Goal: Task Accomplishment & Management: Use online tool/utility

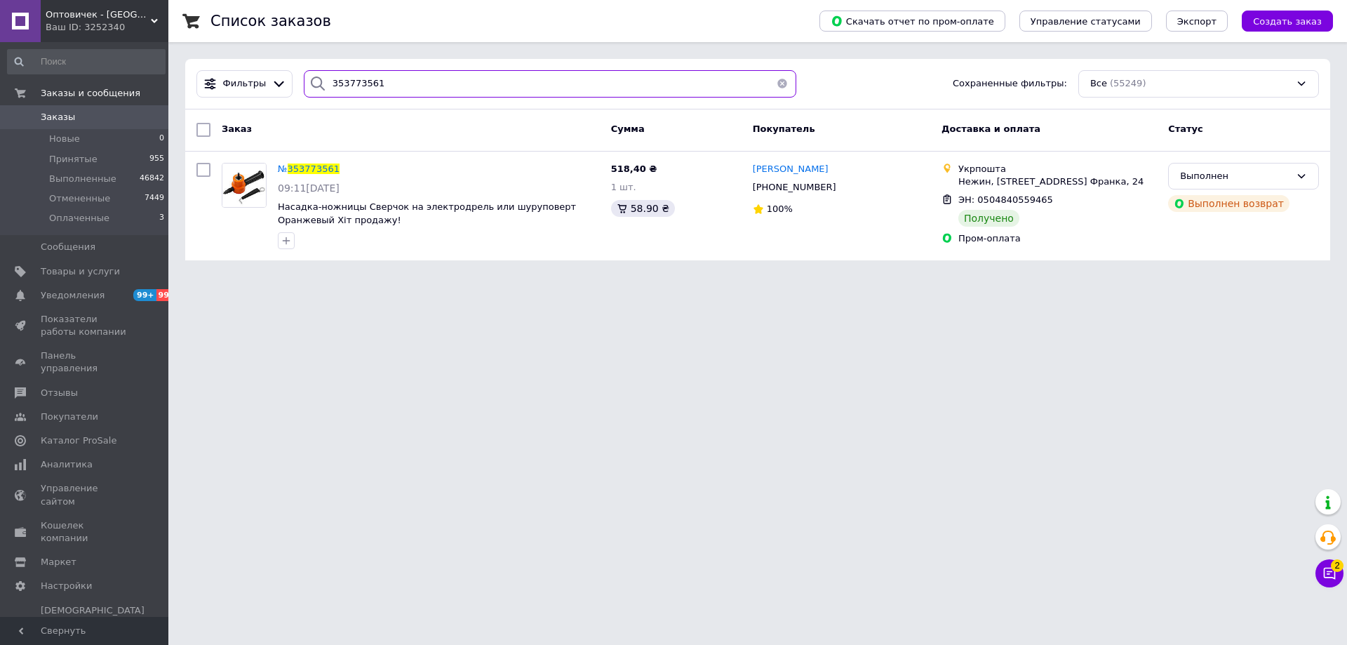
drag, startPoint x: 382, startPoint y: 83, endPoint x: 312, endPoint y: 81, distance: 69.5
click at [312, 81] on div "353773561" at bounding box center [550, 83] width 492 height 27
paste input "259778"
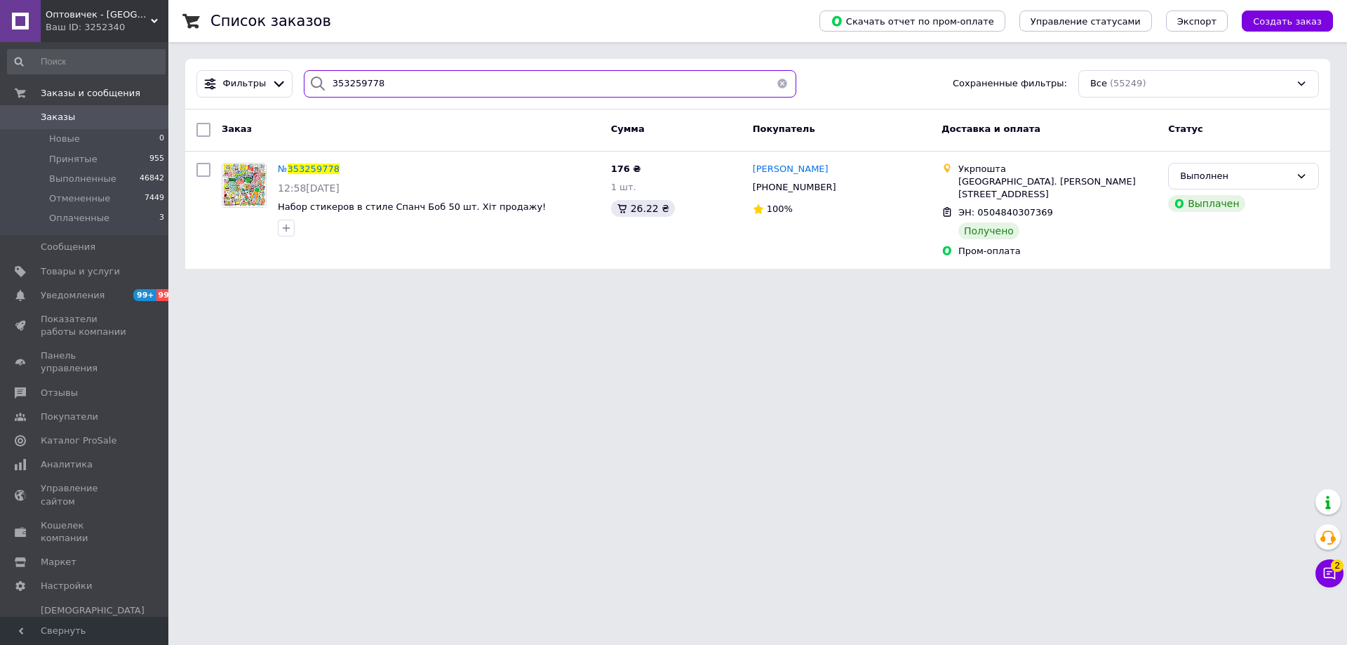
drag, startPoint x: 396, startPoint y: 93, endPoint x: 293, endPoint y: 80, distance: 103.9
click at [298, 80] on div "353259778" at bounding box center [550, 83] width 504 height 27
paste input "70677"
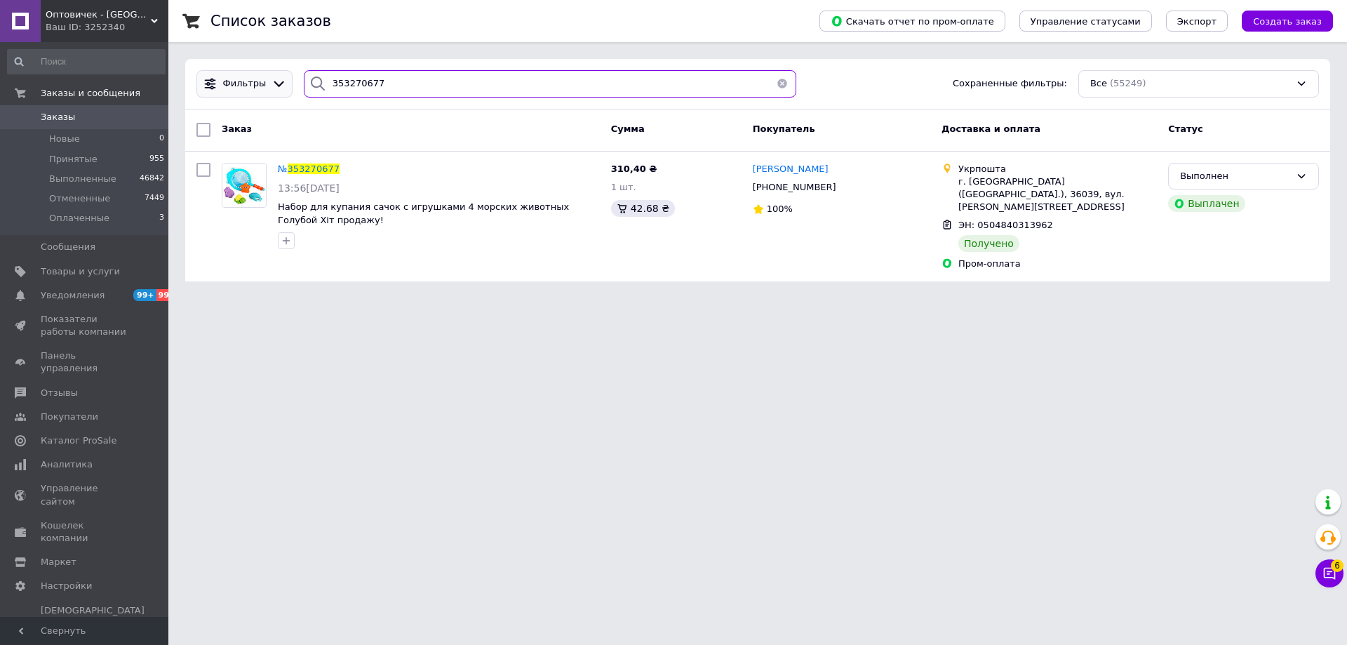
drag, startPoint x: 393, startPoint y: 76, endPoint x: 281, endPoint y: 93, distance: 114.1
click at [274, 93] on div "Фильтры 353270677 Сохраненные фильтры: Все (55249)" at bounding box center [757, 83] width 1133 height 27
paste input "6893773"
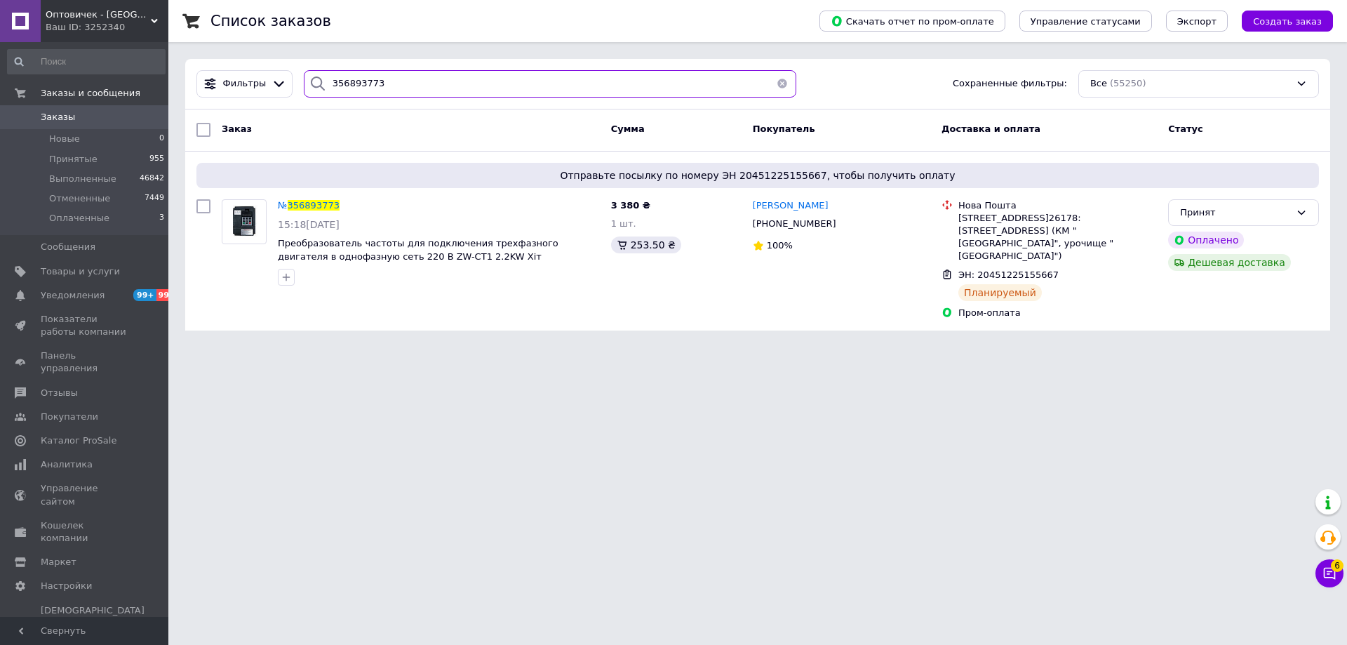
drag, startPoint x: 417, startPoint y: 80, endPoint x: 286, endPoint y: 88, distance: 131.4
click at [286, 88] on div "Фильтры 356893773 Сохраненные фильтры: Все (55250)" at bounding box center [757, 83] width 1133 height 27
paste input "3323316"
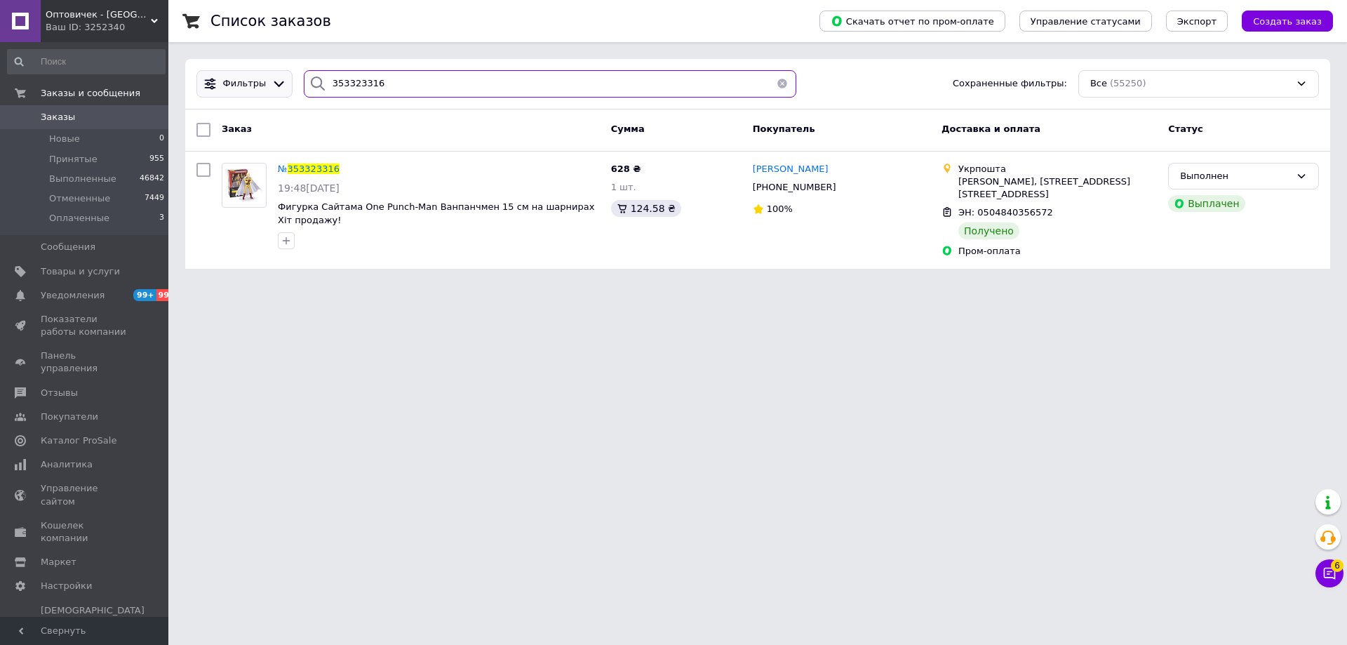
drag, startPoint x: 384, startPoint y: 78, endPoint x: 222, endPoint y: 81, distance: 161.3
click at [222, 81] on div "Фильтры 353323316 Сохраненные фильтры: Все (55250)" at bounding box center [757, 83] width 1133 height 27
paste input "434470"
drag, startPoint x: 377, startPoint y: 83, endPoint x: 289, endPoint y: 85, distance: 88.4
click at [289, 85] on div "Фильтры 353434470 Сохраненные фильтры: Все (55250)" at bounding box center [757, 83] width 1133 height 27
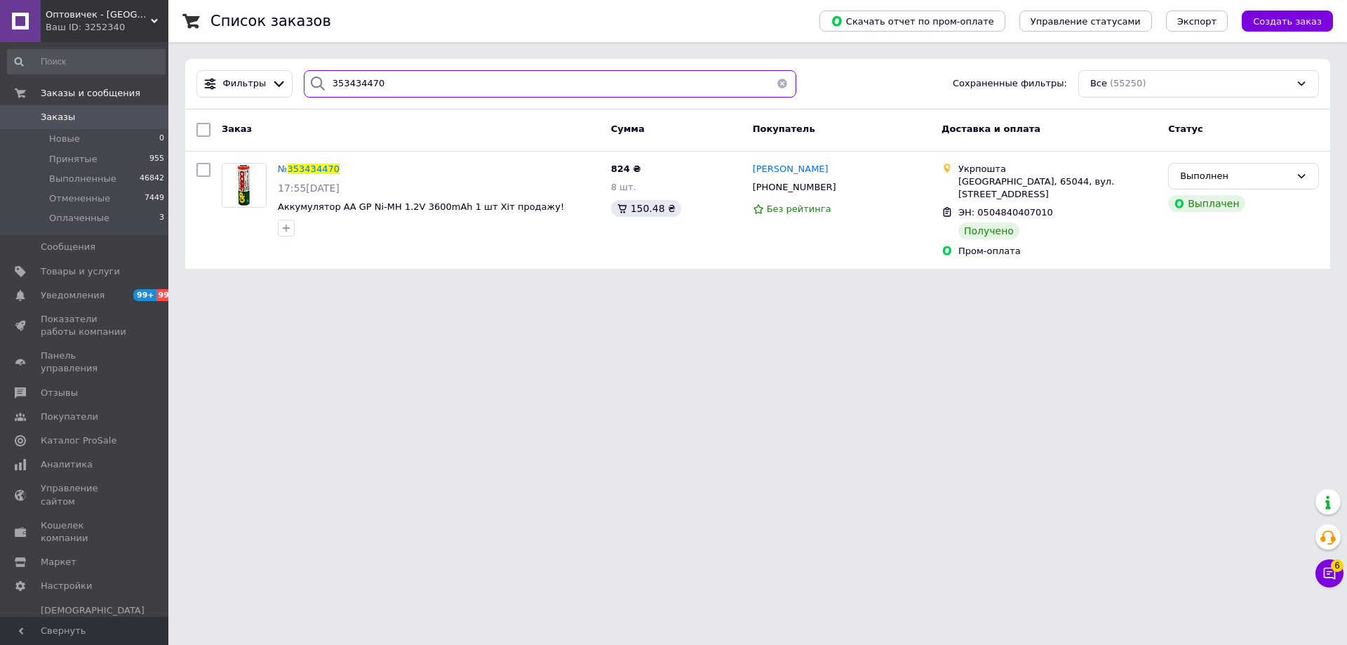
paste input "4202499"
drag, startPoint x: 388, startPoint y: 83, endPoint x: 281, endPoint y: 82, distance: 107.3
click at [281, 82] on div "Фильтры 354202499 Сохраненные фильтры: Все (55250)" at bounding box center [757, 83] width 1133 height 27
paste input "361157"
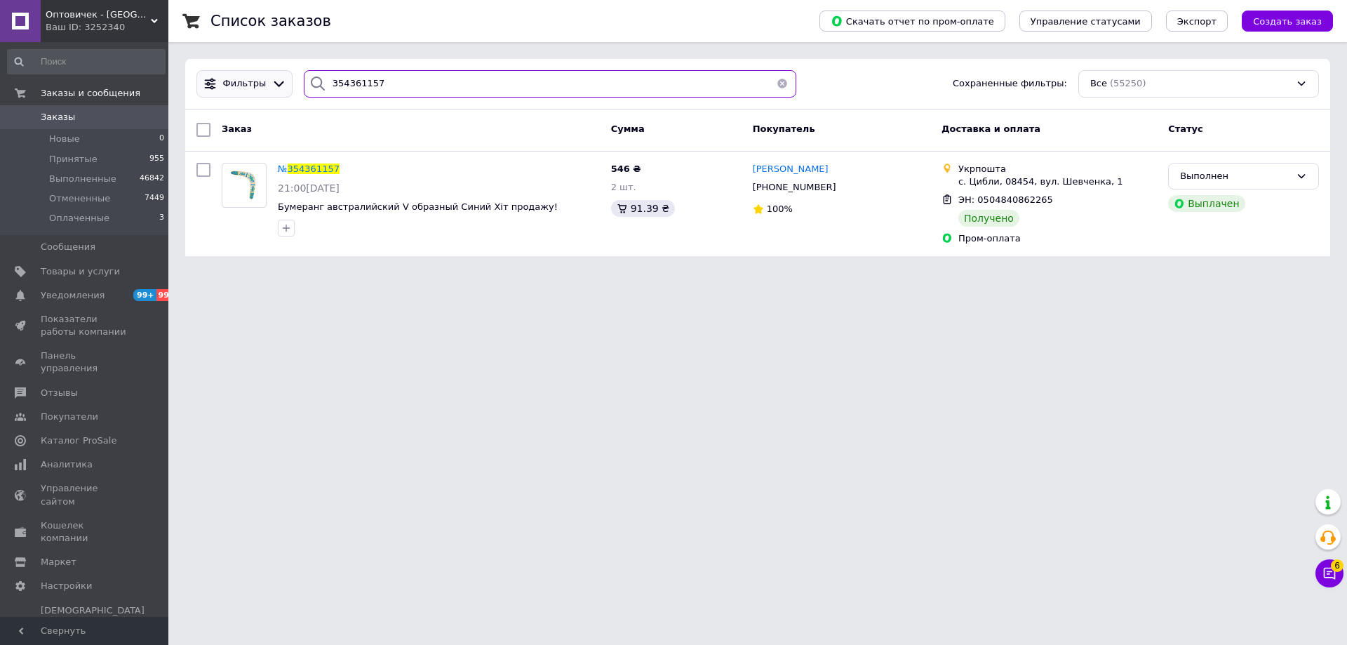
drag, startPoint x: 308, startPoint y: 91, endPoint x: 257, endPoint y: 91, distance: 51.2
click at [248, 91] on div "Фильтры 354361157 Сохраненные фильтры: Все (55250)" at bounding box center [757, 83] width 1133 height 27
paste input "415823"
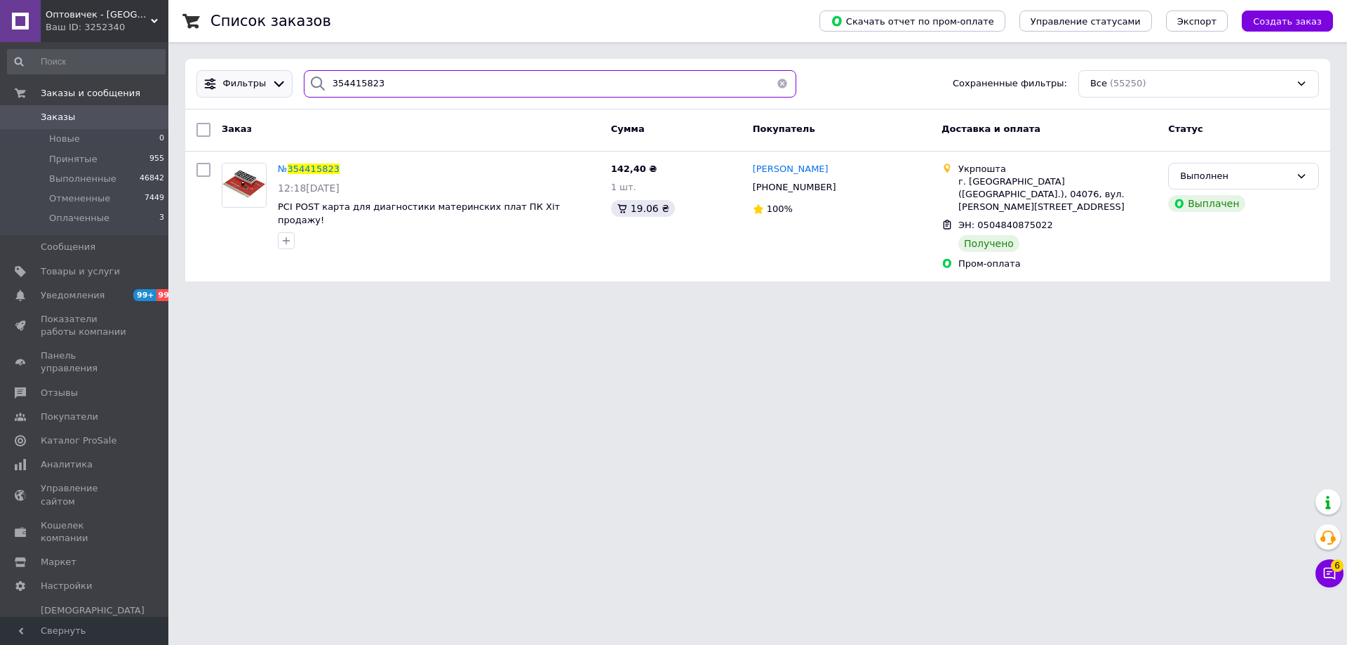
drag, startPoint x: 406, startPoint y: 74, endPoint x: 266, endPoint y: 95, distance: 141.8
click at [266, 95] on div "Фильтры 354415823 Сохраненные фильтры: Все (55250)" at bounding box center [757, 83] width 1133 height 27
paste input "624210"
drag, startPoint x: 418, startPoint y: 84, endPoint x: 269, endPoint y: 84, distance: 149.4
click at [269, 84] on div "Фильтры 354624210 Сохраненные фильтры: Все (55250)" at bounding box center [757, 83] width 1133 height 27
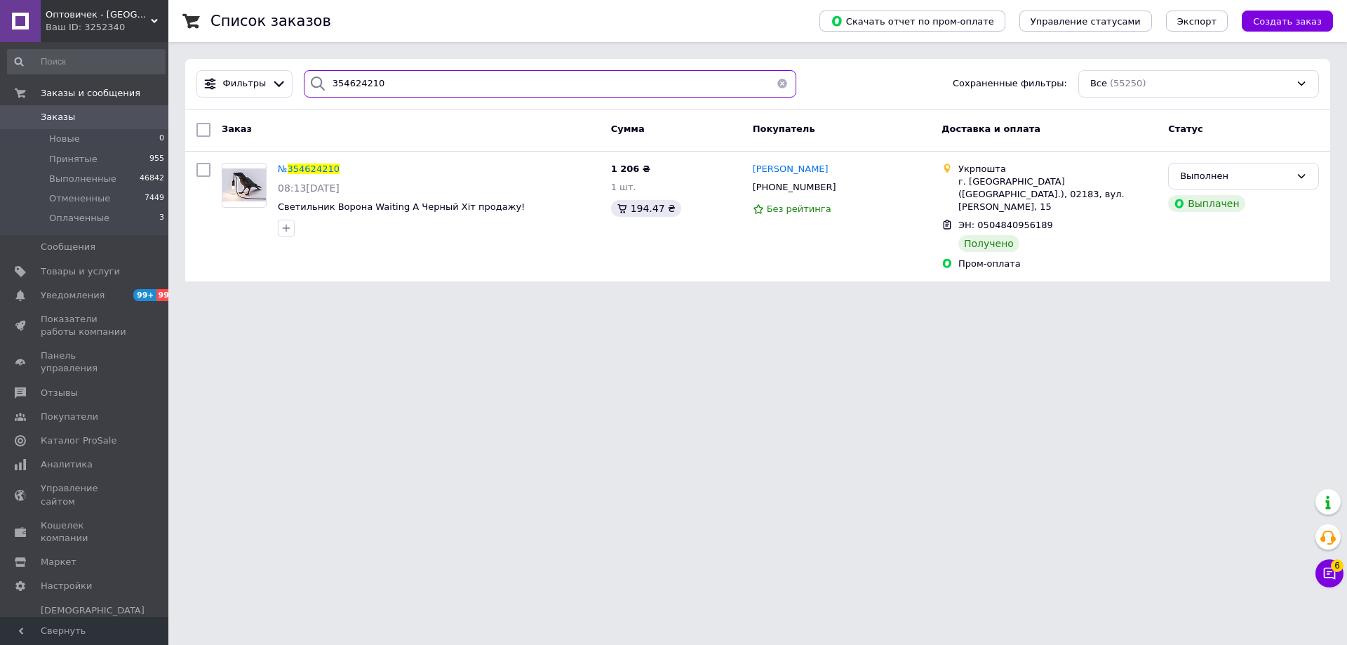
paste input "91554"
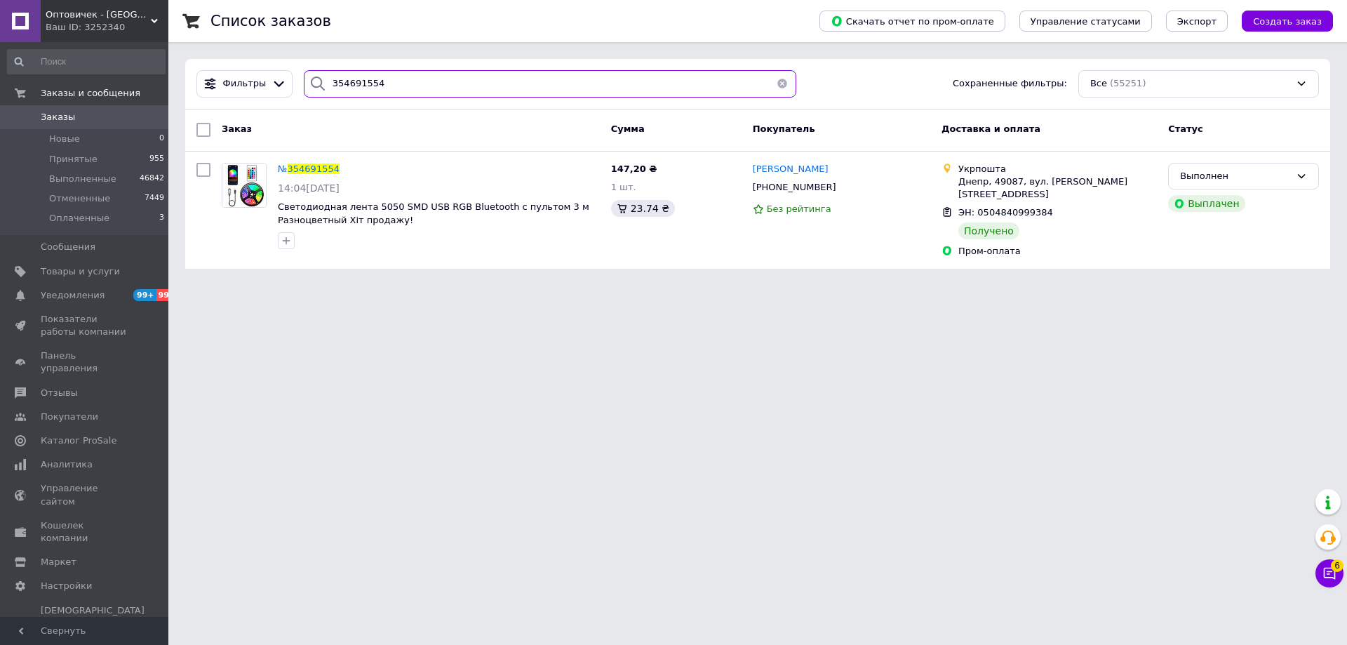
drag, startPoint x: 391, startPoint y: 80, endPoint x: 290, endPoint y: 83, distance: 101.1
click at [290, 83] on div "Фильтры 354691554 Сохраненные фильтры: Все (55251)" at bounding box center [757, 83] width 1133 height 27
paste input "722451"
drag, startPoint x: 288, startPoint y: 86, endPoint x: 275, endPoint y: 86, distance: 12.6
click at [275, 86] on div "Фильтры 354722451 Сохраненные фильтры: Все (55251)" at bounding box center [757, 83] width 1133 height 27
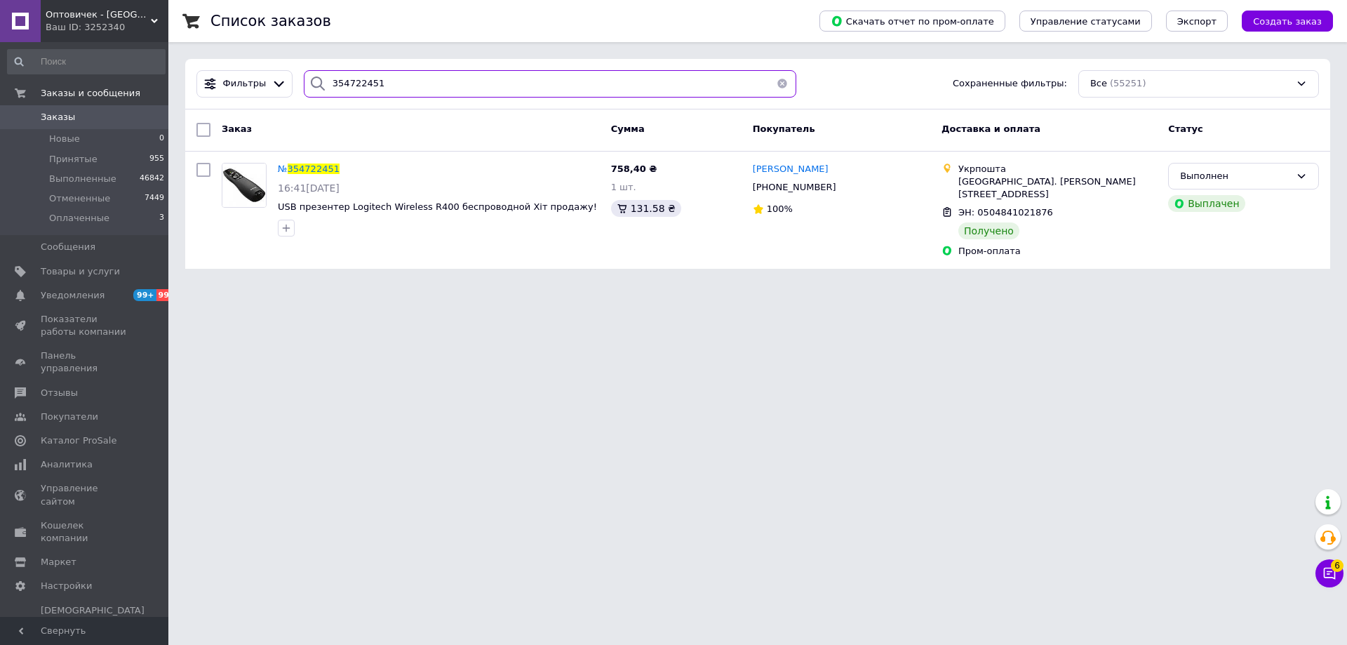
paste input "891897"
drag, startPoint x: 389, startPoint y: 79, endPoint x: 299, endPoint y: 88, distance: 89.5
click at [304, 88] on div "354891897" at bounding box center [550, 83] width 492 height 27
paste input "921176"
drag, startPoint x: 395, startPoint y: 82, endPoint x: 274, endPoint y: 82, distance: 121.3
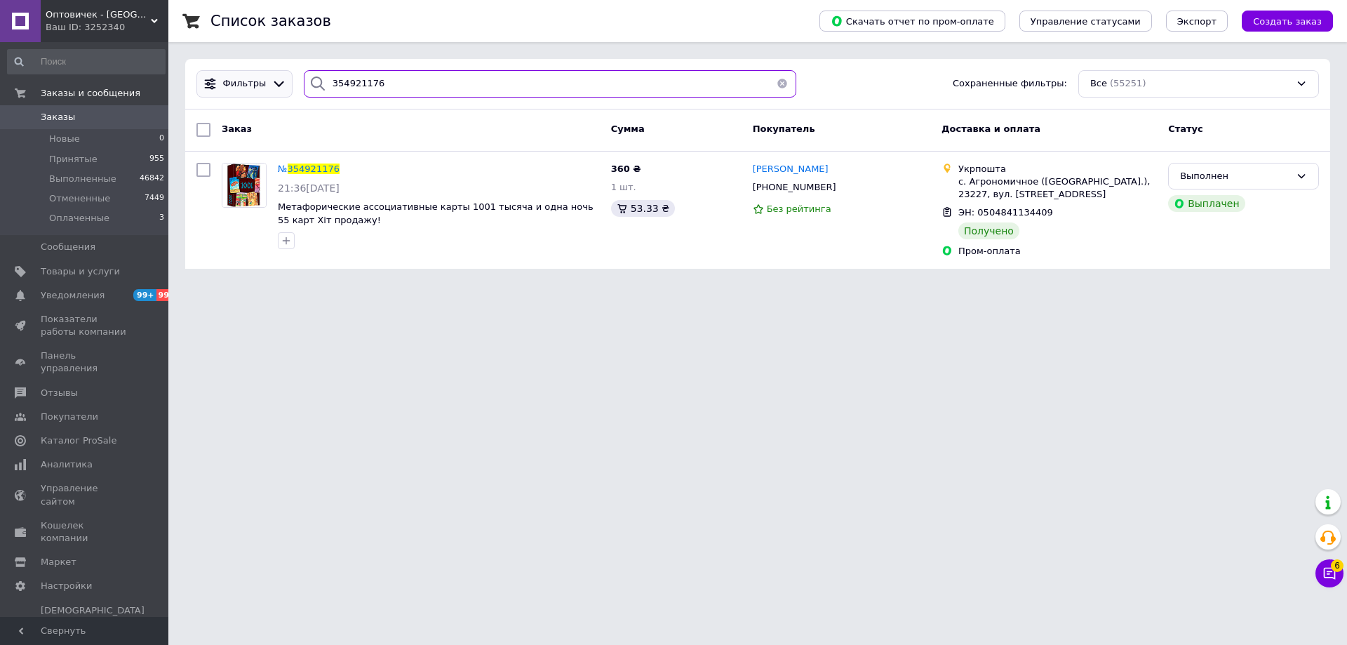
click at [274, 82] on div "Фильтры 354921176 Сохраненные фильтры: Все (55251)" at bounding box center [757, 83] width 1133 height 27
paste input "5081365"
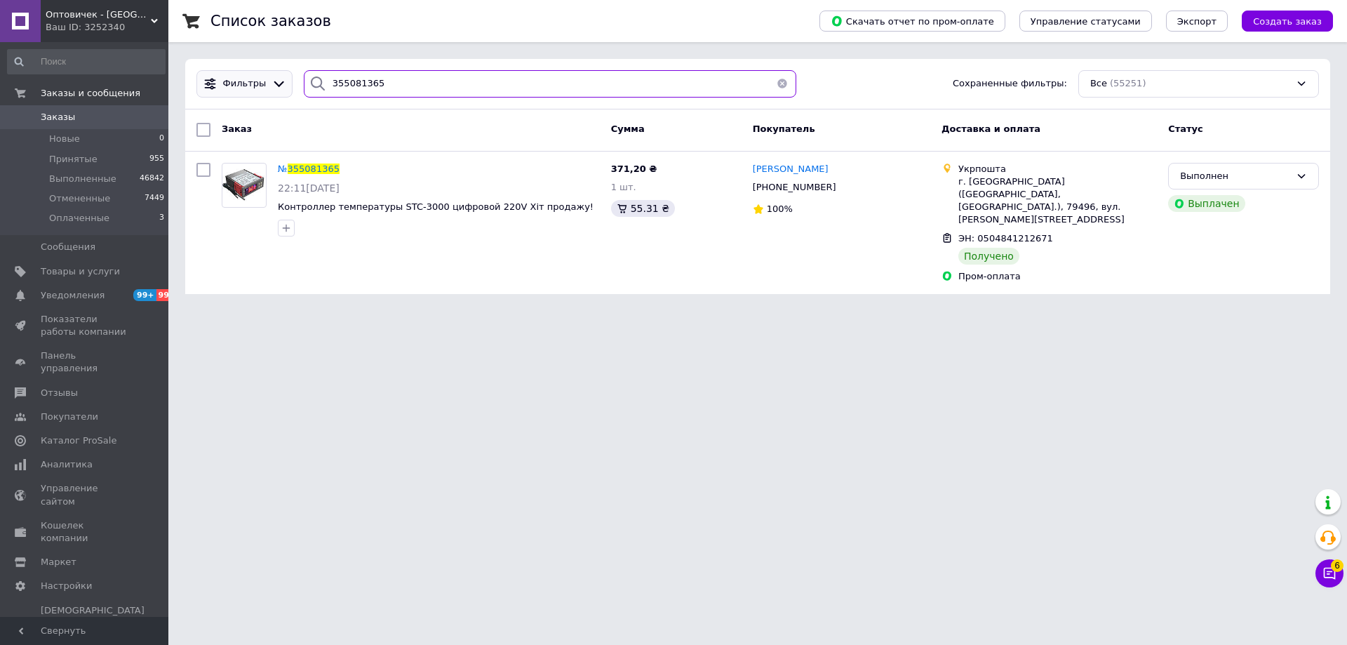
drag, startPoint x: 397, startPoint y: 81, endPoint x: 264, endPoint y: 88, distance: 132.7
click at [264, 88] on div "Фильтры 355081365 Сохраненные фильтры: Все (55251)" at bounding box center [757, 83] width 1133 height 27
paste input "183973"
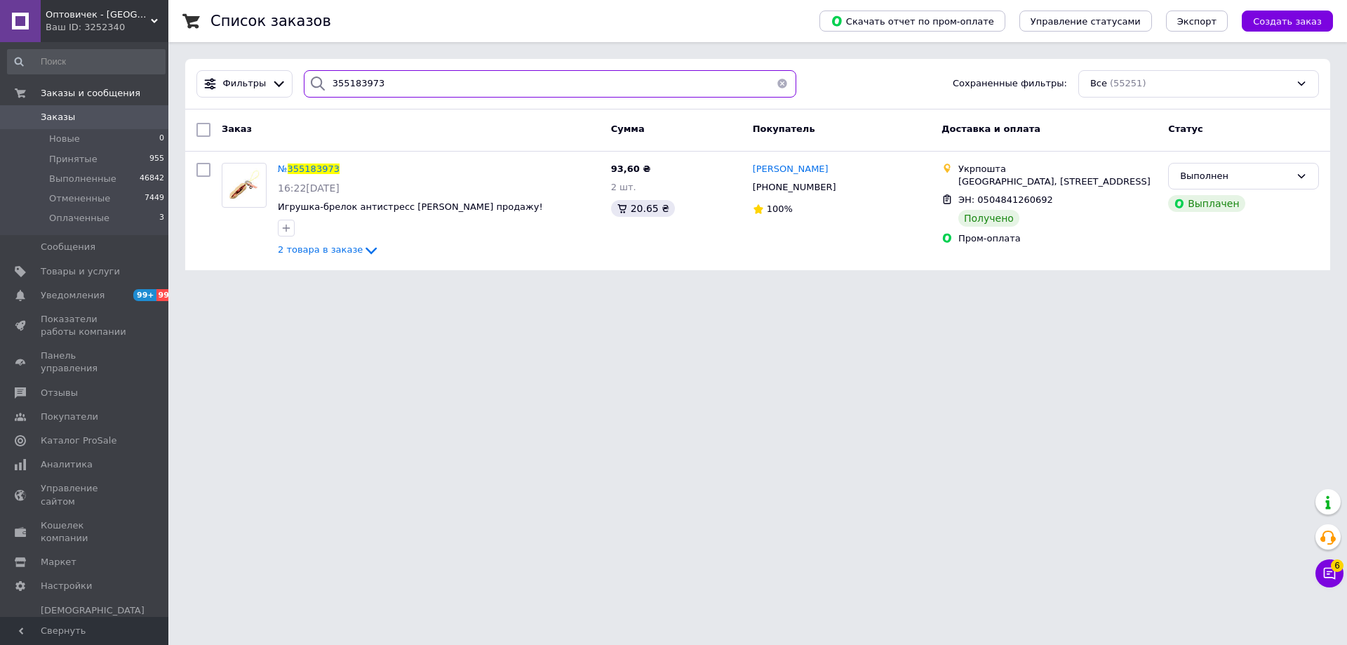
drag, startPoint x: 410, startPoint y: 90, endPoint x: 292, endPoint y: 90, distance: 118.5
click at [298, 90] on div "355183973" at bounding box center [550, 83] width 504 height 27
paste input "352616"
drag, startPoint x: 408, startPoint y: 79, endPoint x: 236, endPoint y: 74, distance: 171.9
click at [236, 74] on div "Фильтры 355352616 Сохраненные фильтры: Все (55251)" at bounding box center [757, 83] width 1133 height 27
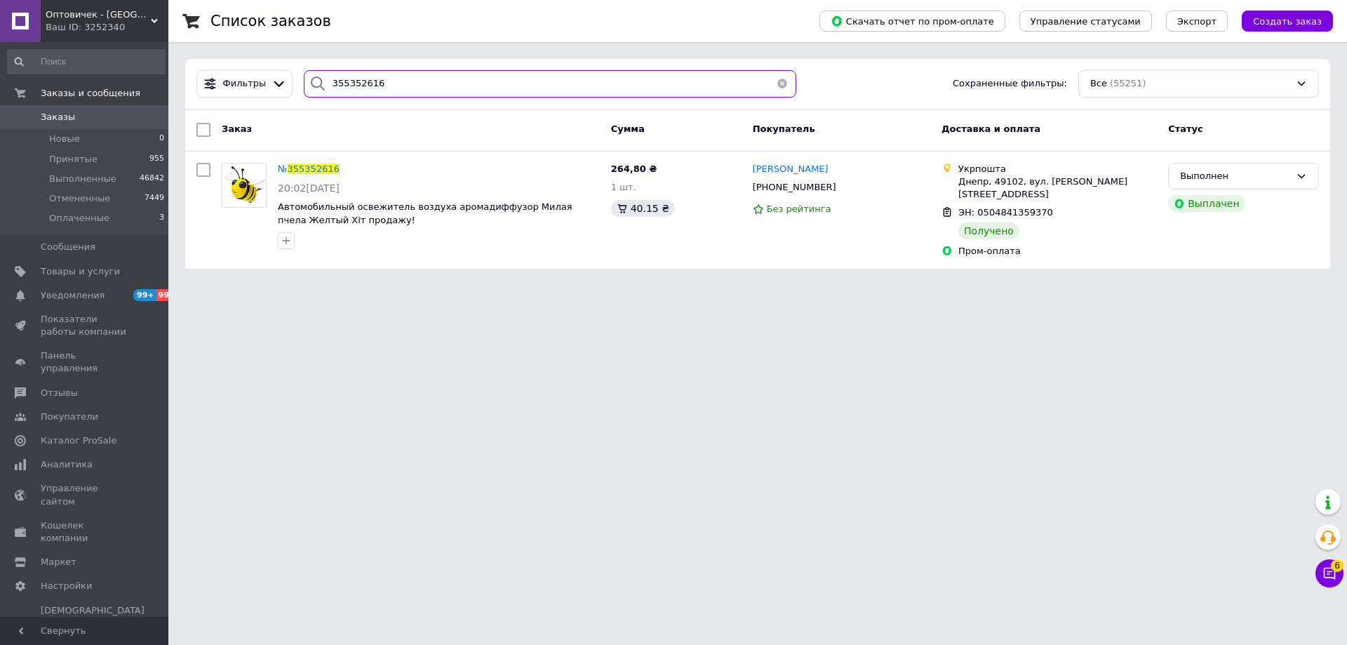
paste input "433048"
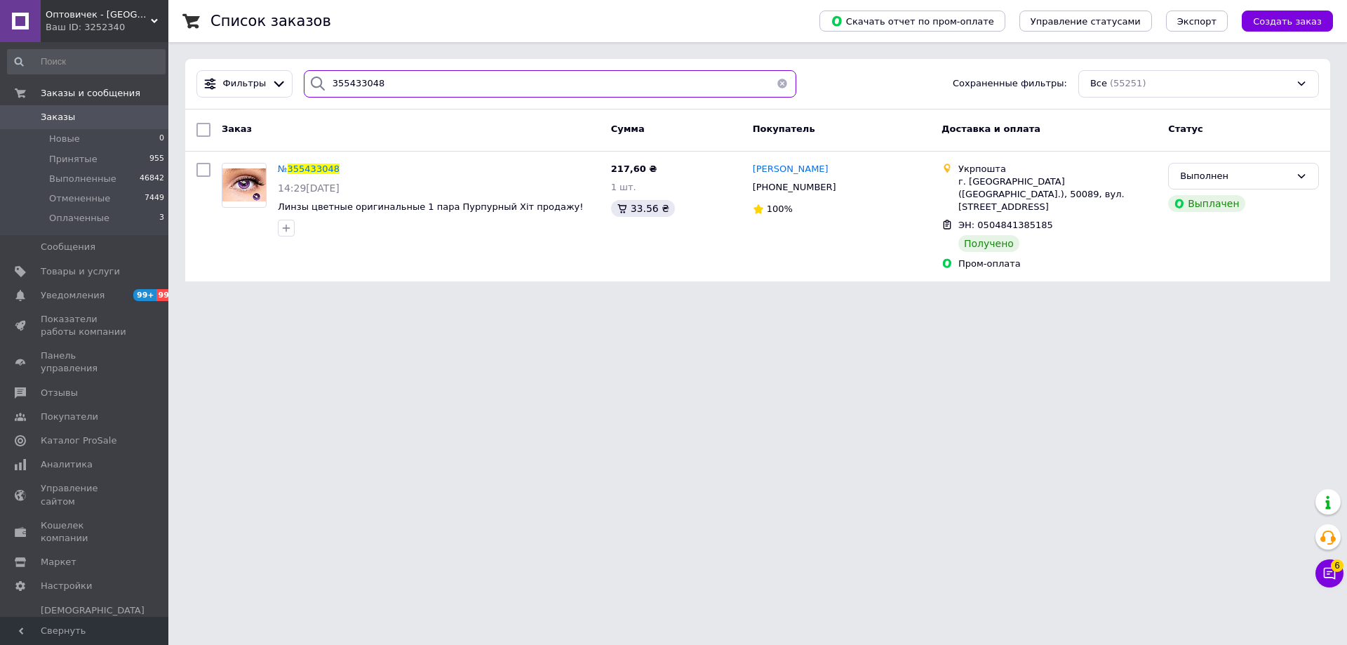
drag, startPoint x: 386, startPoint y: 90, endPoint x: 290, endPoint y: 86, distance: 95.4
click at [290, 86] on div "Фильтры 355433048 Сохраненные фильтры: Все (55251)" at bounding box center [757, 83] width 1133 height 27
paste input "44013"
drag, startPoint x: 392, startPoint y: 81, endPoint x: 124, endPoint y: 80, distance: 267.9
click at [124, 80] on div "Оптовичек - [GEOGRAPHIC_DATA] Ваш ID: 3252340 Сайт Оптовичек - [GEOGRAPHIC_DATA…" at bounding box center [673, 149] width 1347 height 298
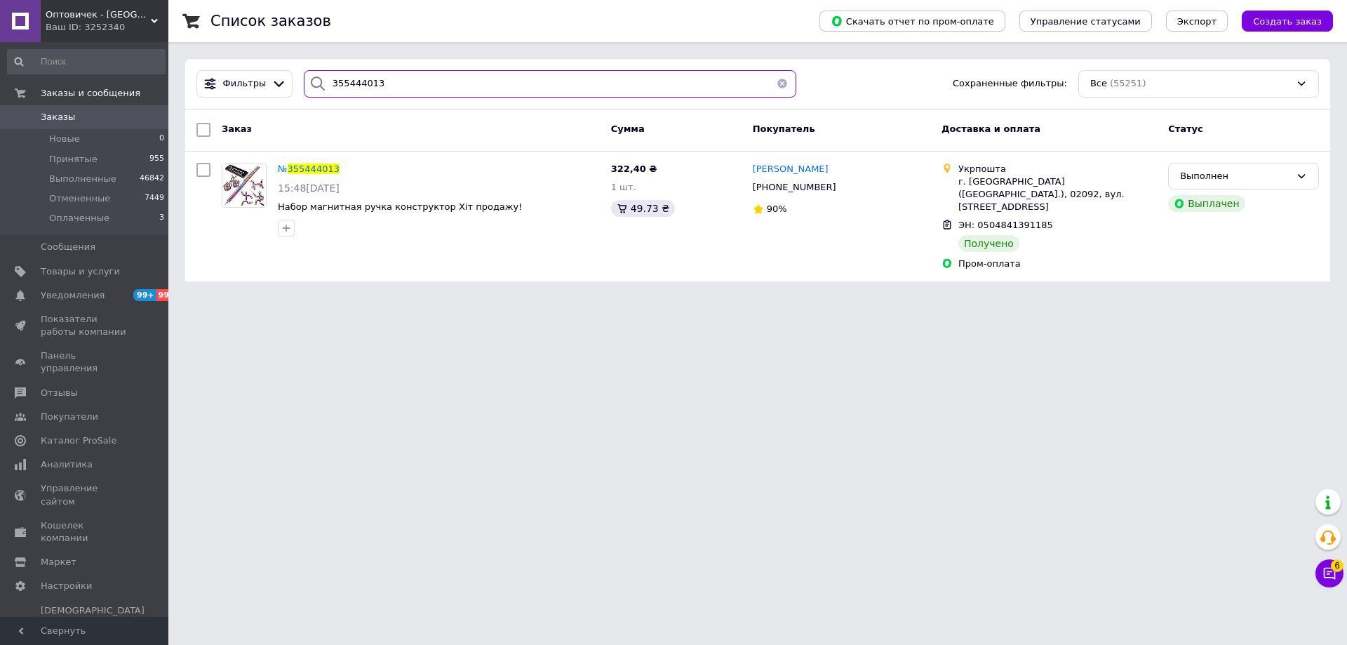
paste input "505751"
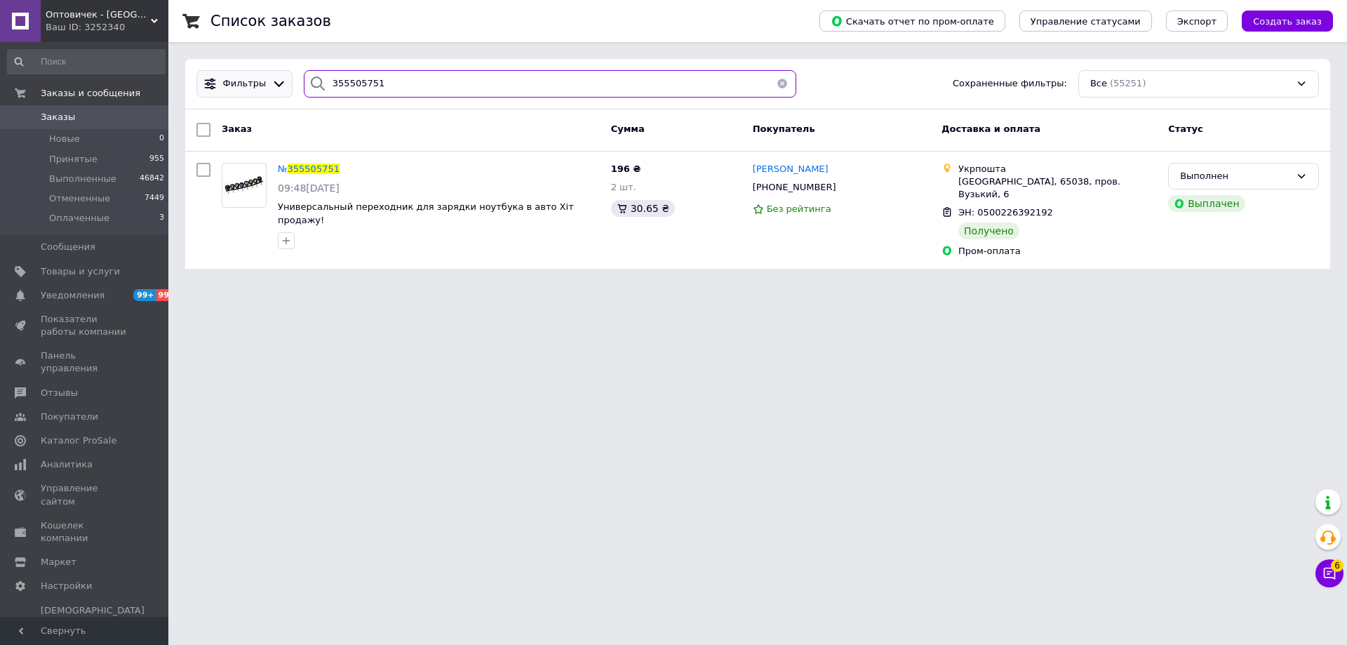
drag, startPoint x: 262, startPoint y: 86, endPoint x: 245, endPoint y: 86, distance: 16.8
click at [245, 86] on div "Фильтры 355505751 Сохраненные фильтры: Все (55251)" at bounding box center [757, 83] width 1133 height 27
paste input "8166"
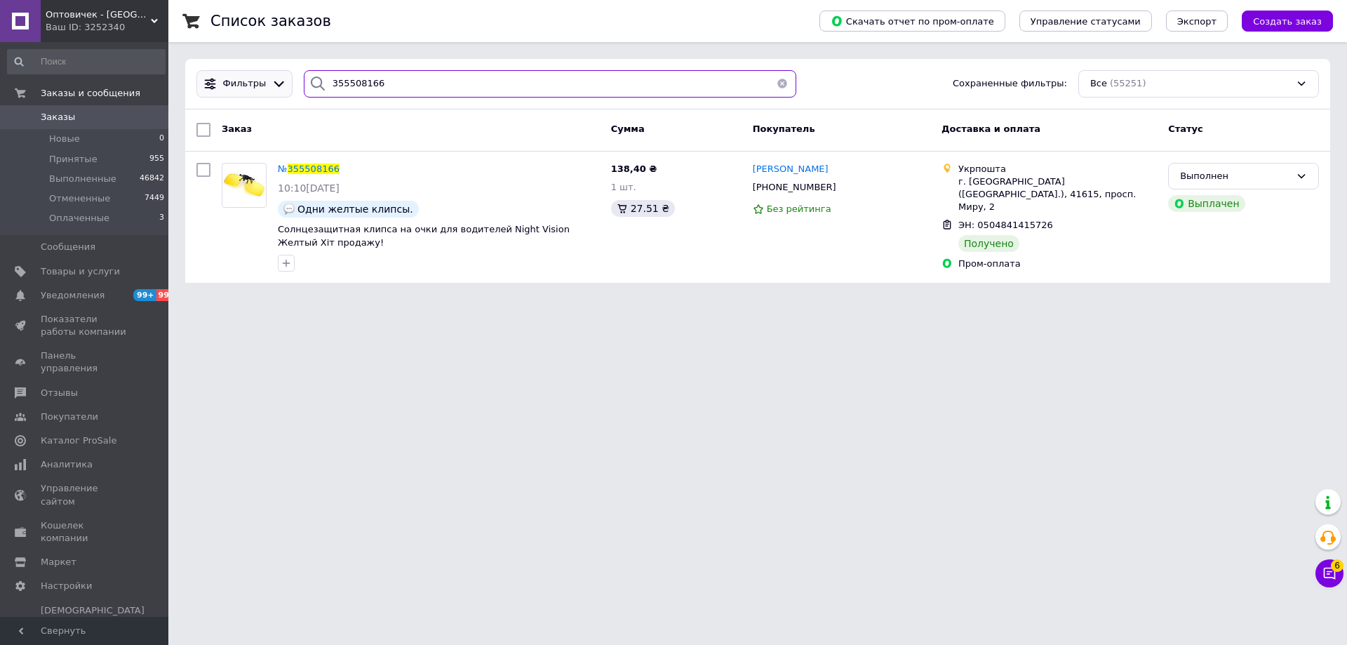
drag, startPoint x: 297, startPoint y: 86, endPoint x: 274, endPoint y: 86, distance: 23.1
click at [274, 86] on div "Фильтры 355508166 Сохраненные фильтры: Все (55251)" at bounding box center [757, 83] width 1133 height 27
paste input "691203"
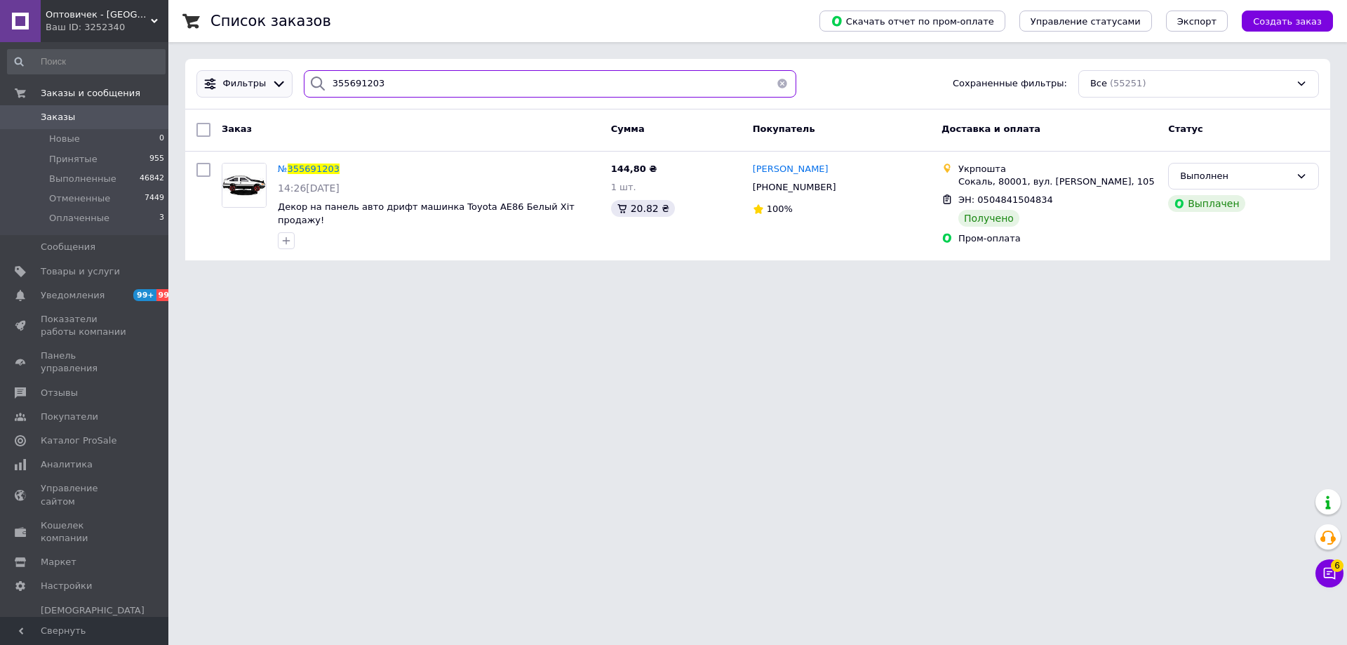
drag, startPoint x: 393, startPoint y: 83, endPoint x: 263, endPoint y: 83, distance: 130.4
click at [263, 83] on div "Фильтры 355691203 Сохраненные фильтры: Все (55251)" at bounding box center [757, 83] width 1133 height 27
paste input "4663299"
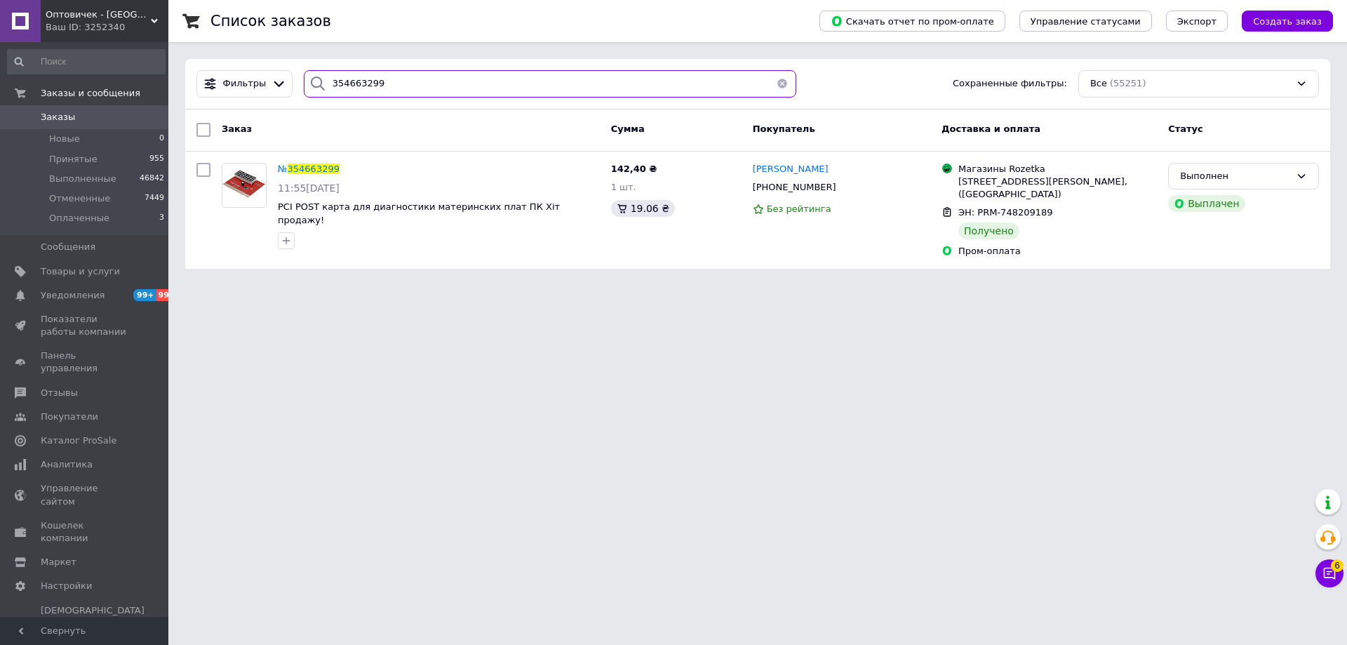
type input "354663299"
